Goal: Task Accomplishment & Management: Manage account settings

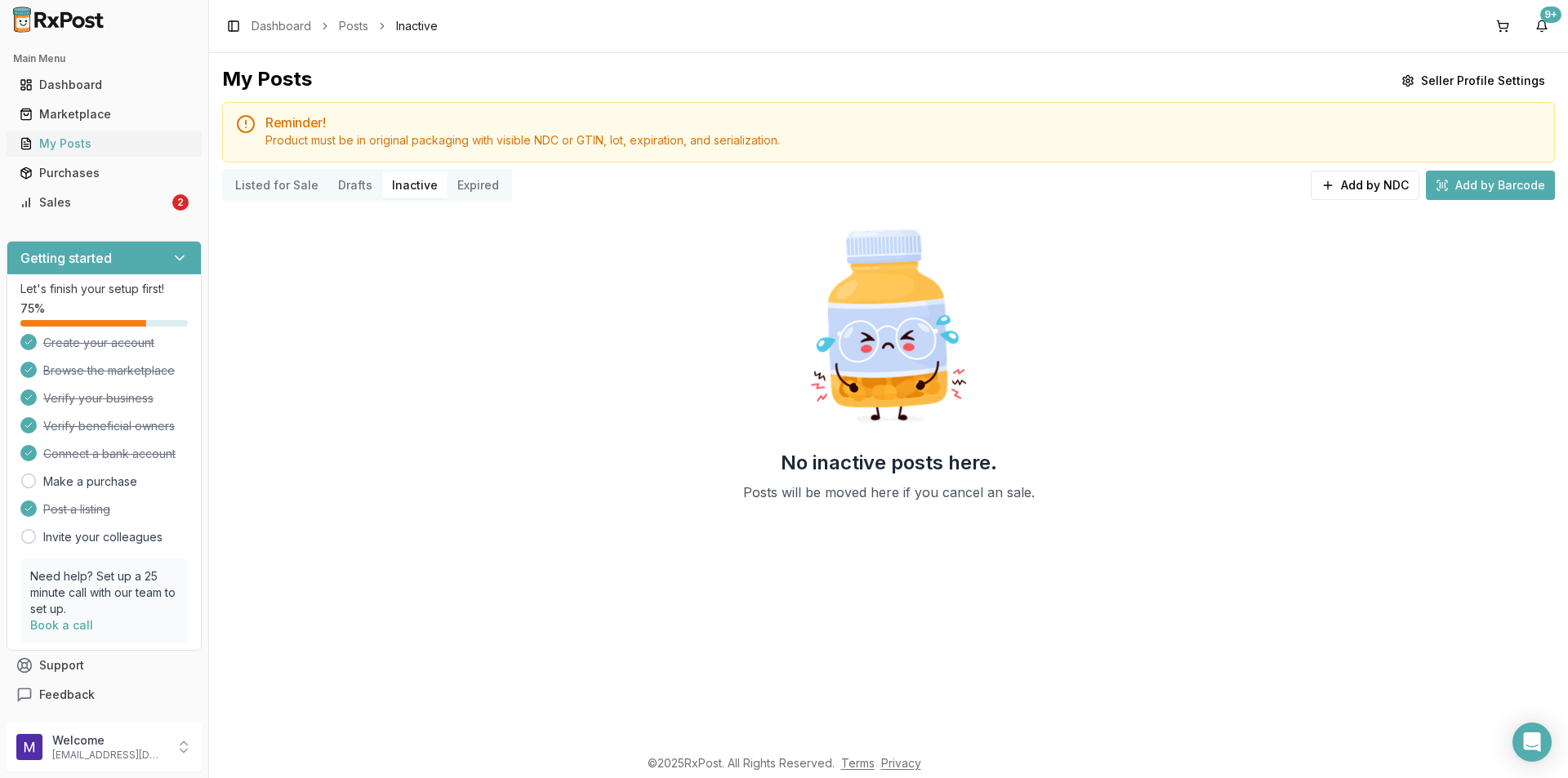
click at [83, 138] on div "My Posts" at bounding box center [104, 143] width 169 height 16
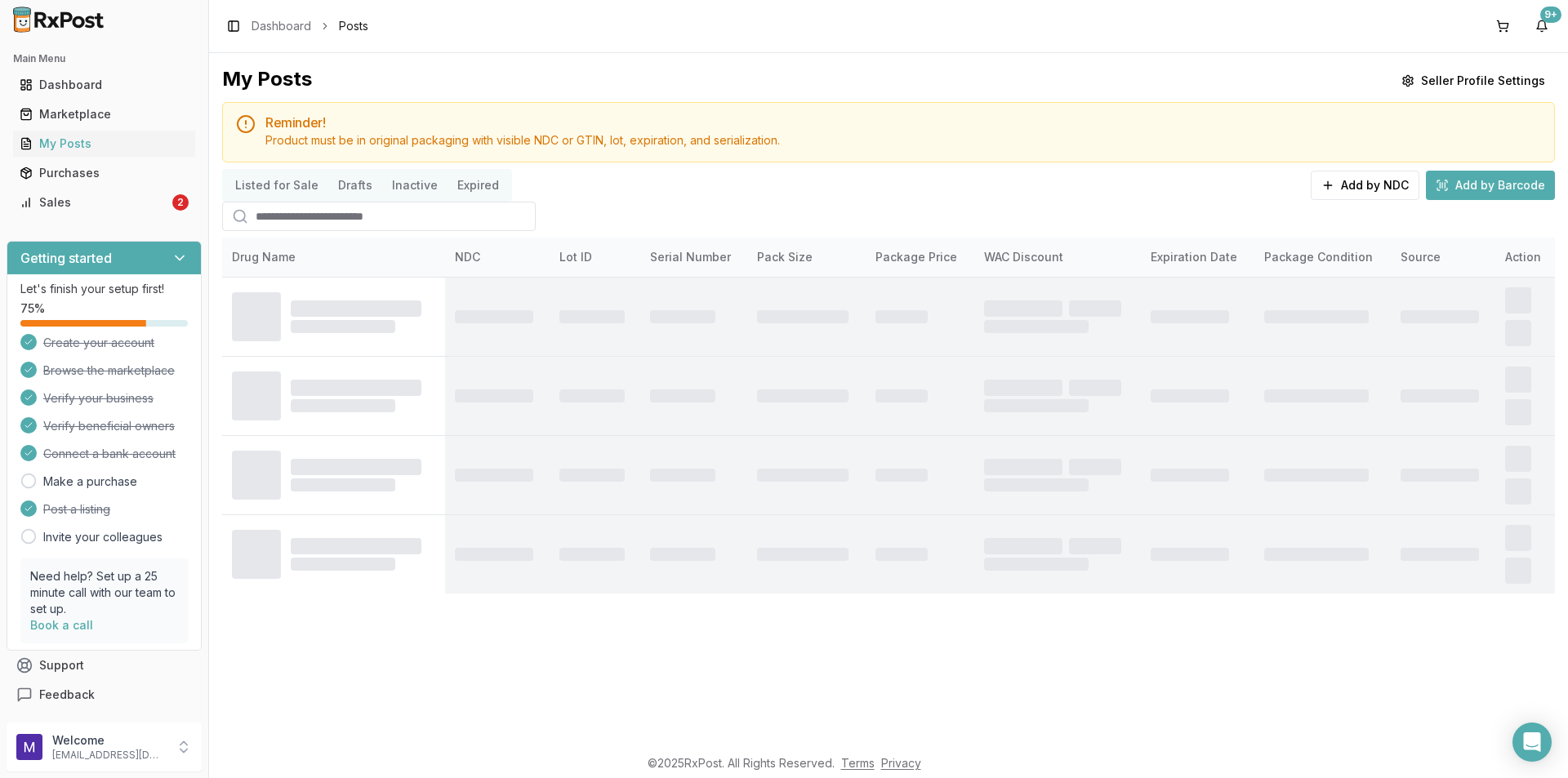
click at [259, 189] on button "Listed for Sale" at bounding box center [277, 185] width 103 height 26
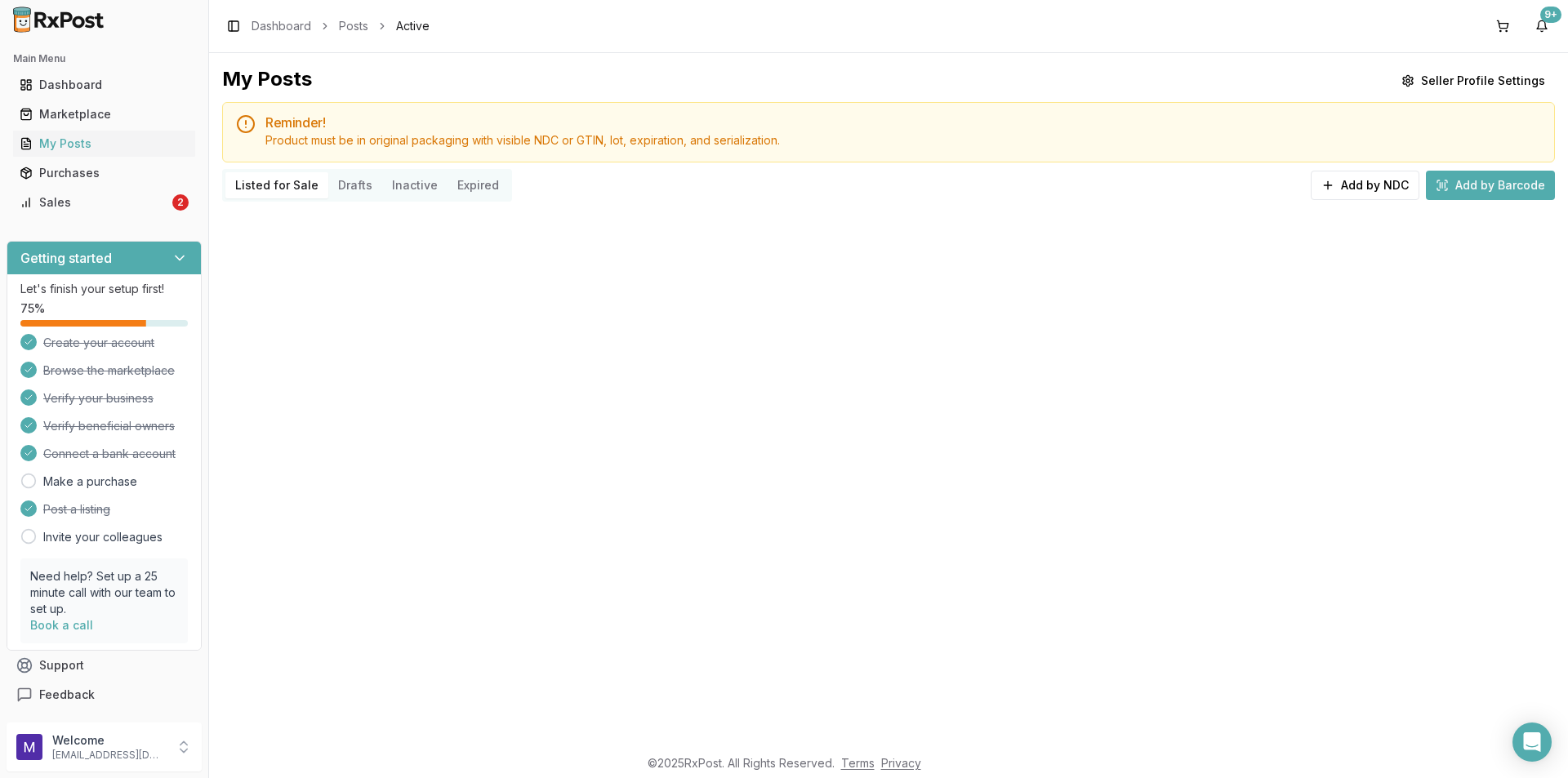
click at [271, 222] on div "My Posts Seller Profile Settings Reminder! Product must be in original packagin…" at bounding box center [888, 399] width 1359 height 693
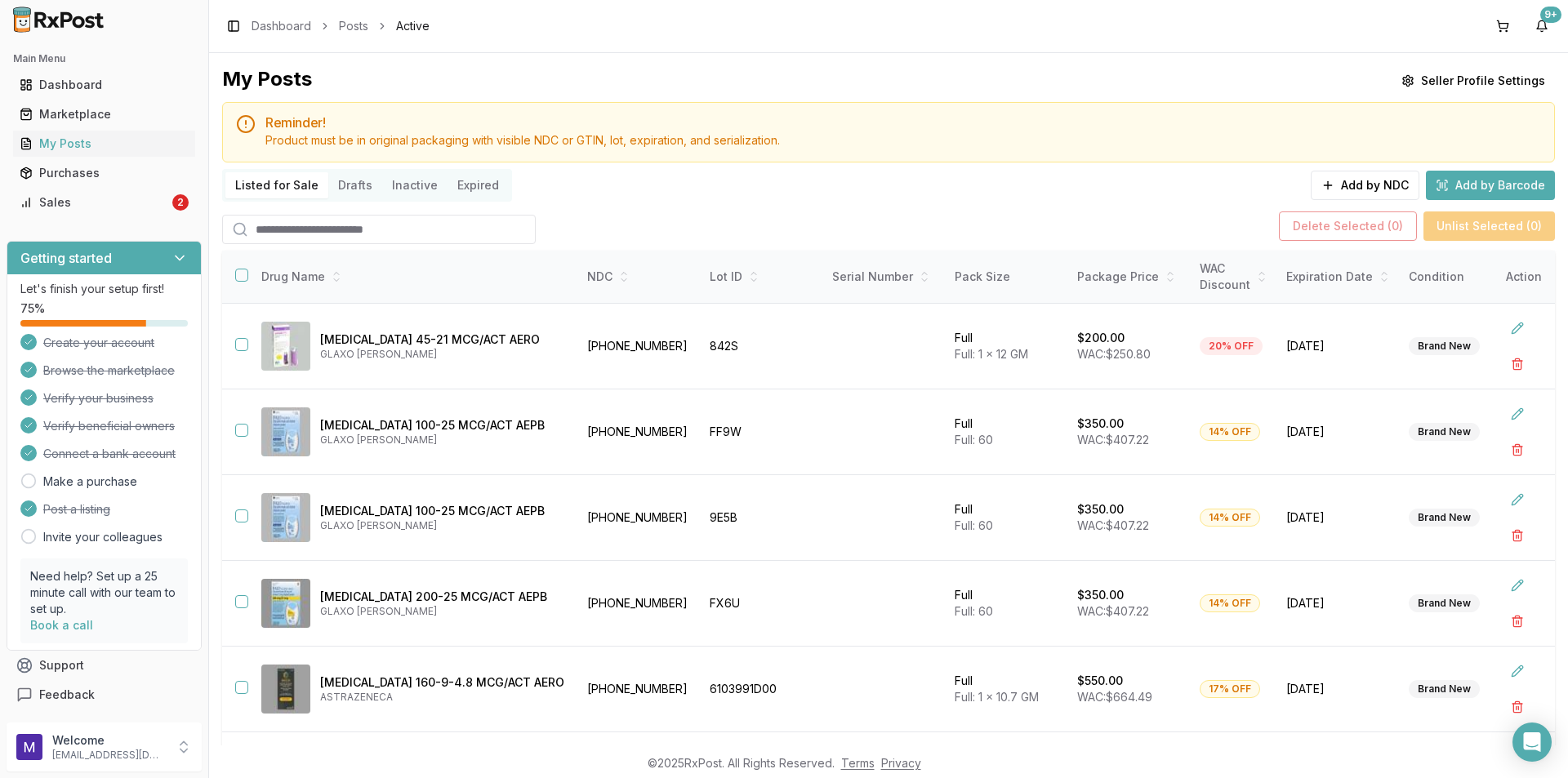
click at [299, 232] on input "search" at bounding box center [379, 229] width 313 height 29
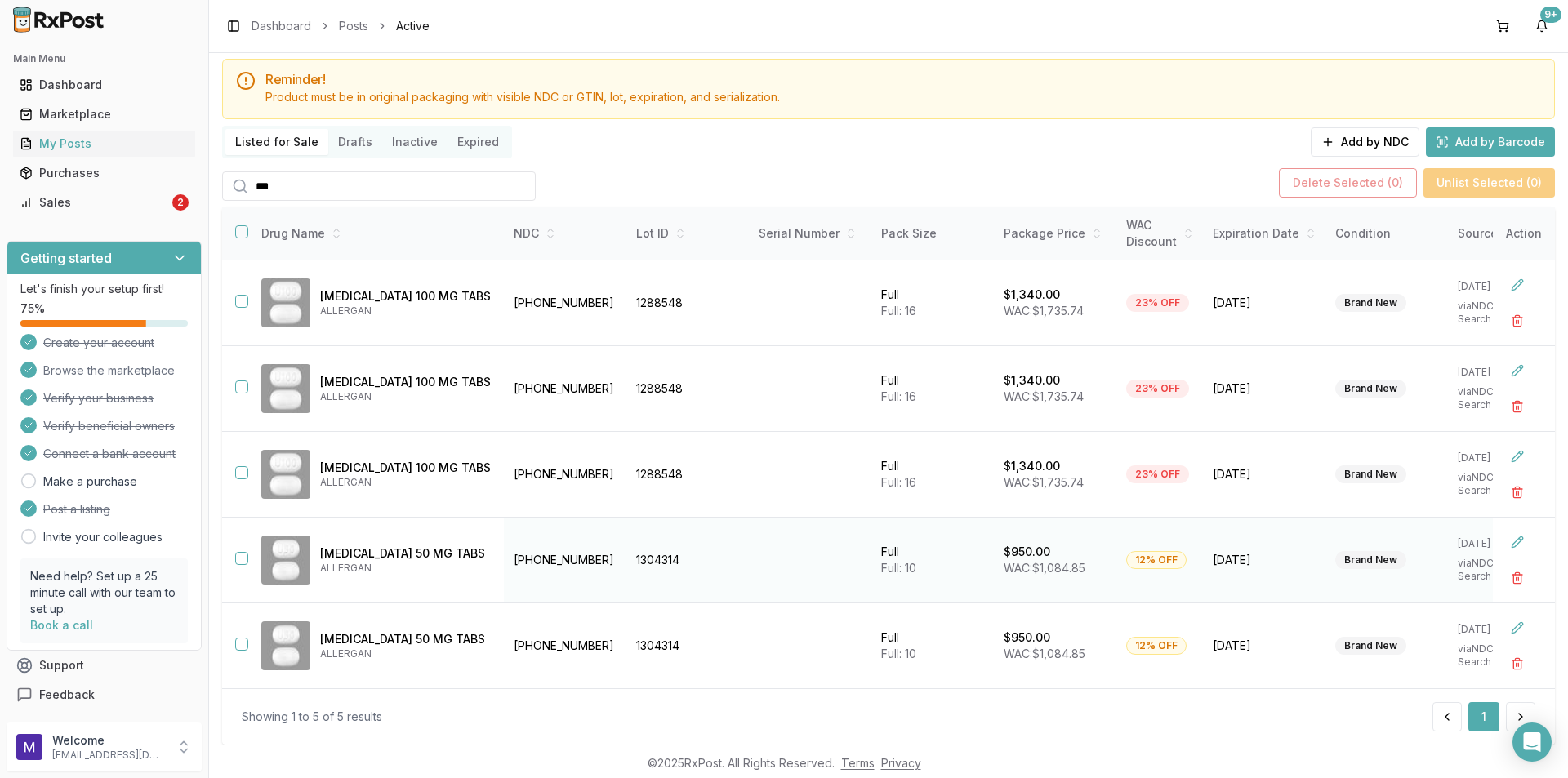
scroll to position [41, 0]
type input "***"
click at [243, 306] on button "button" at bounding box center [242, 303] width 13 height 13
click at [1512, 327] on button "button" at bounding box center [1517, 322] width 29 height 29
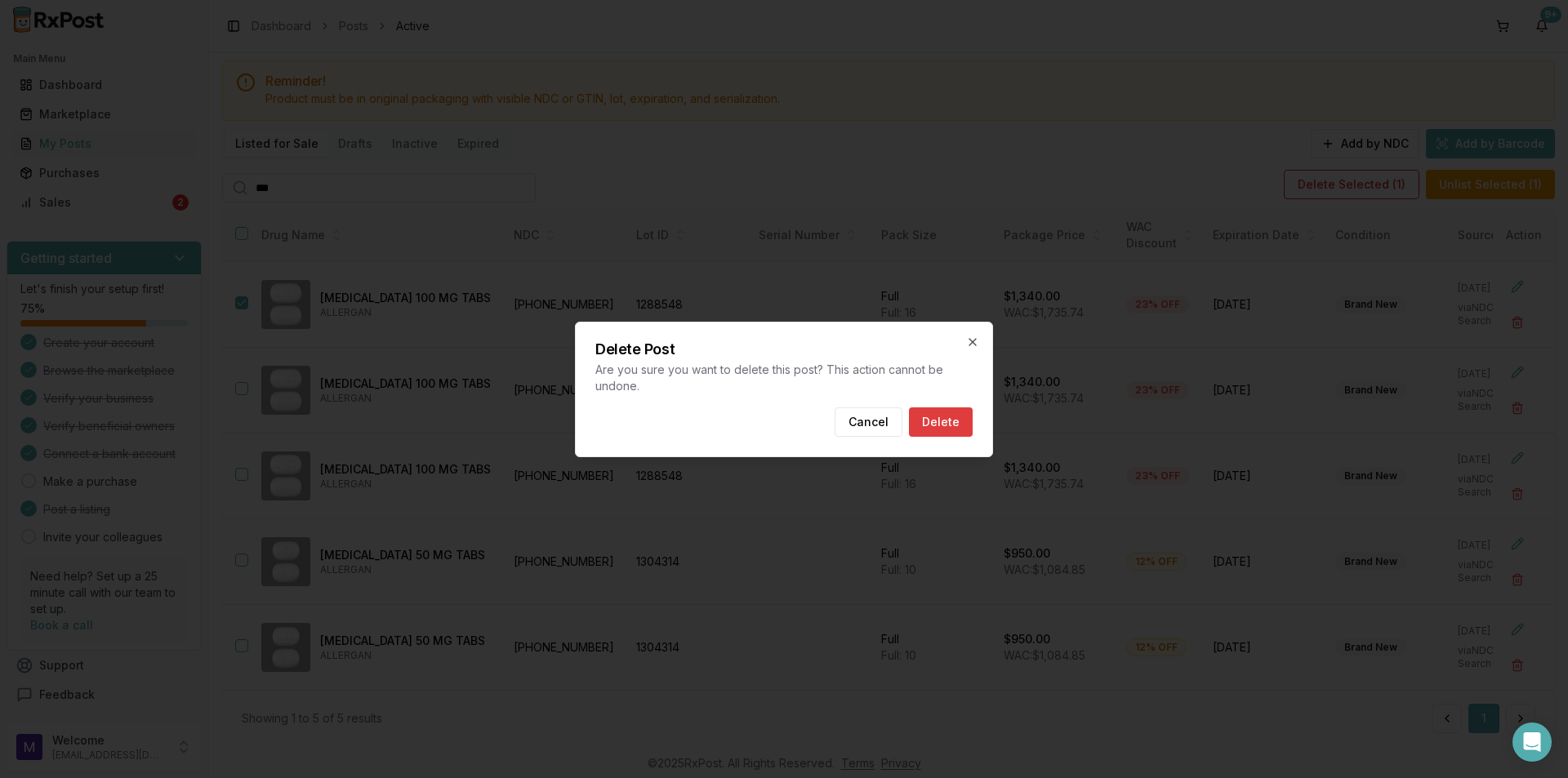
click at [953, 427] on button "Delete" at bounding box center [941, 422] width 64 height 29
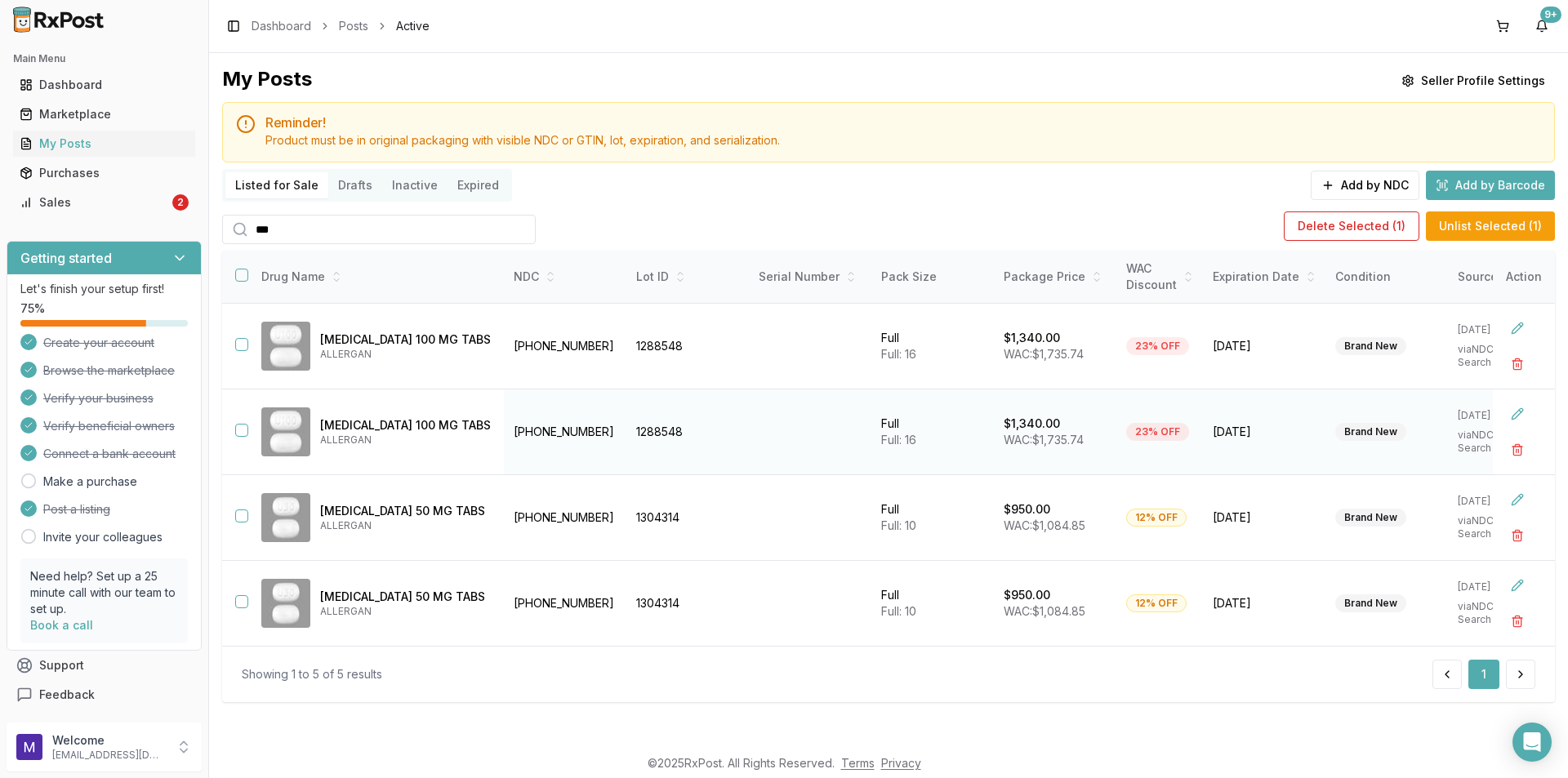
scroll to position [0, 0]
